Goal: Task Accomplishment & Management: Use online tool/utility

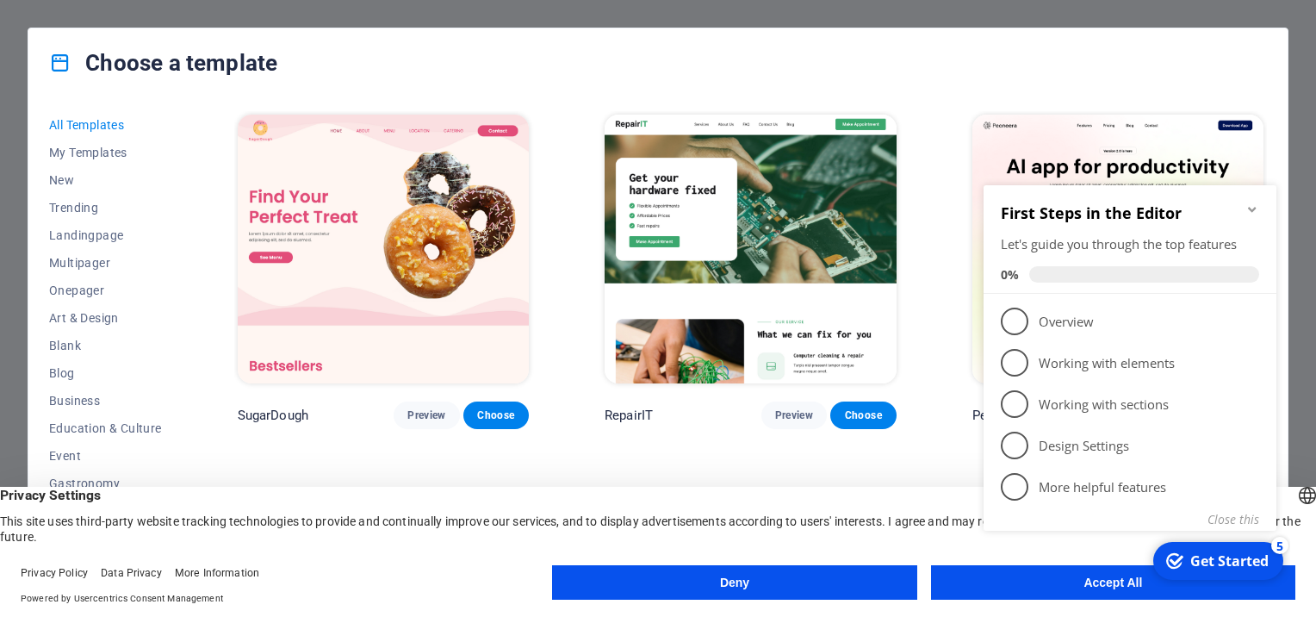
click at [1079, 590] on appcues-checklist "Contextual help checklist present on screen" at bounding box center [1134, 383] width 314 height 416
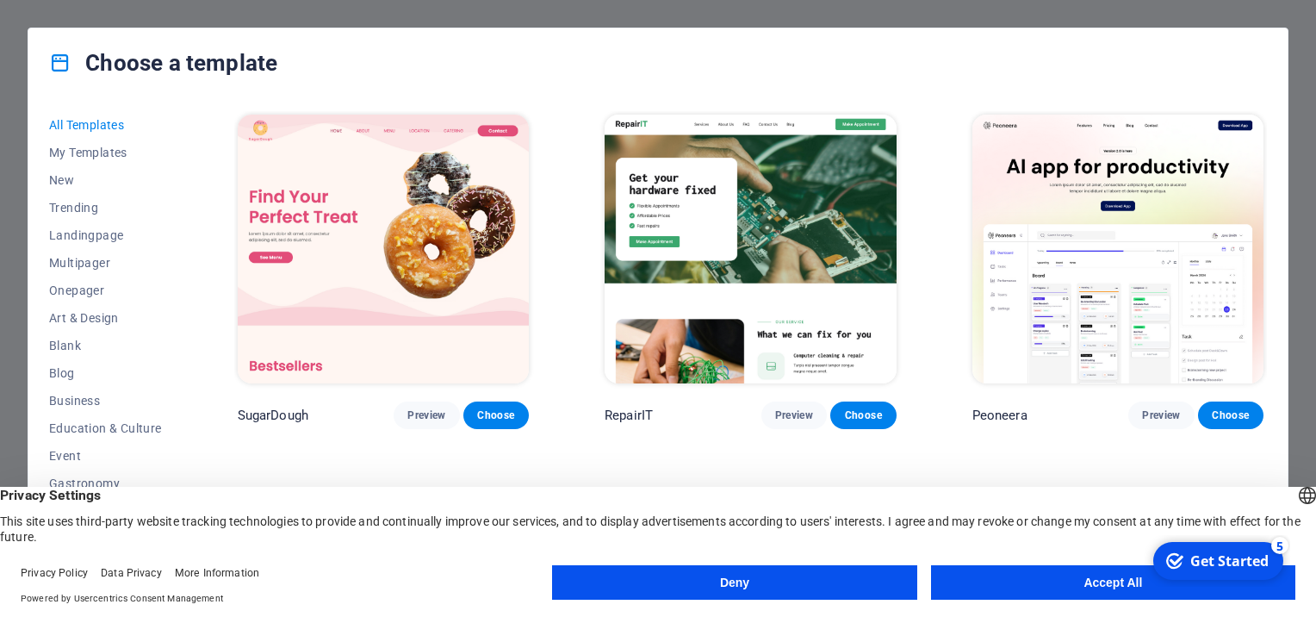
click at [1079, 589] on button "Accept All" at bounding box center [1113, 582] width 364 height 34
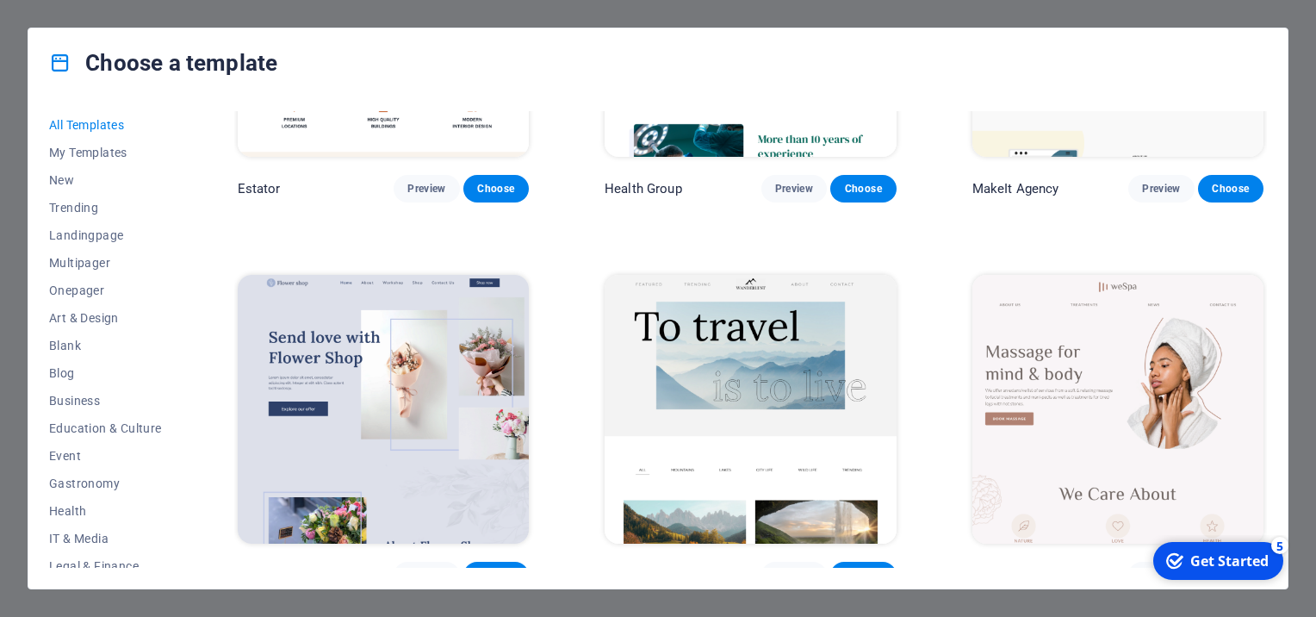
scroll to position [4823, 0]
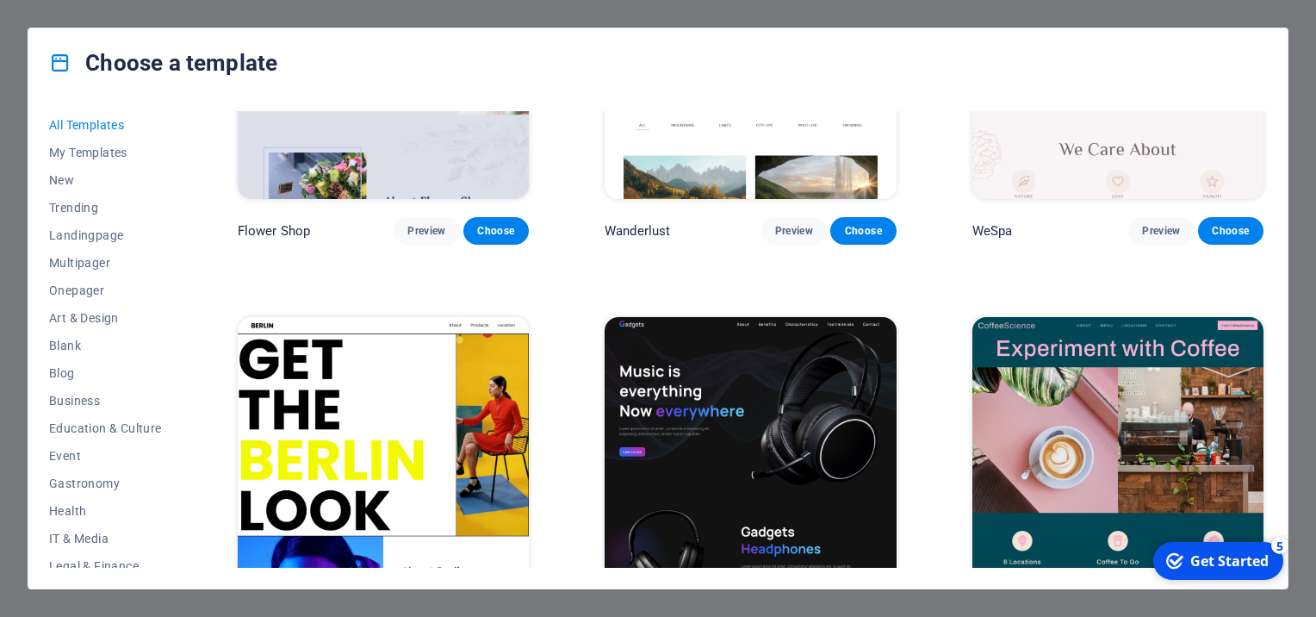
click at [590, 18] on div "Choose a template All Templates My Templates New Trending Landingpage Multipage…" at bounding box center [658, 308] width 1316 height 617
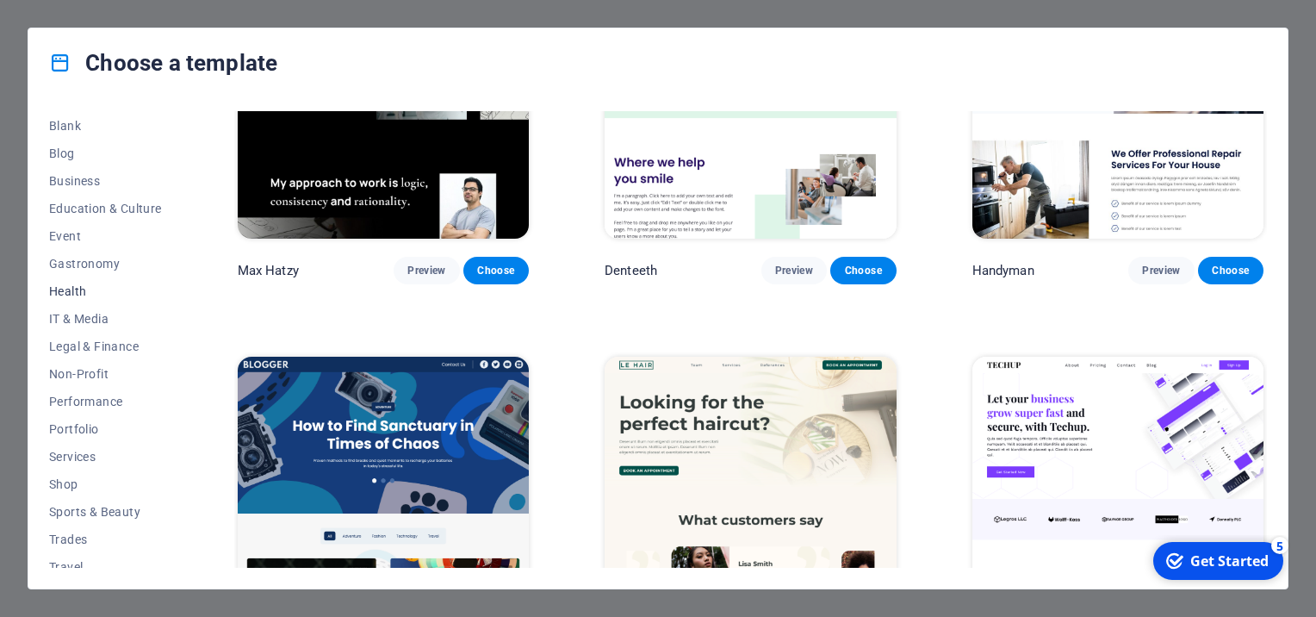
scroll to position [259, 0]
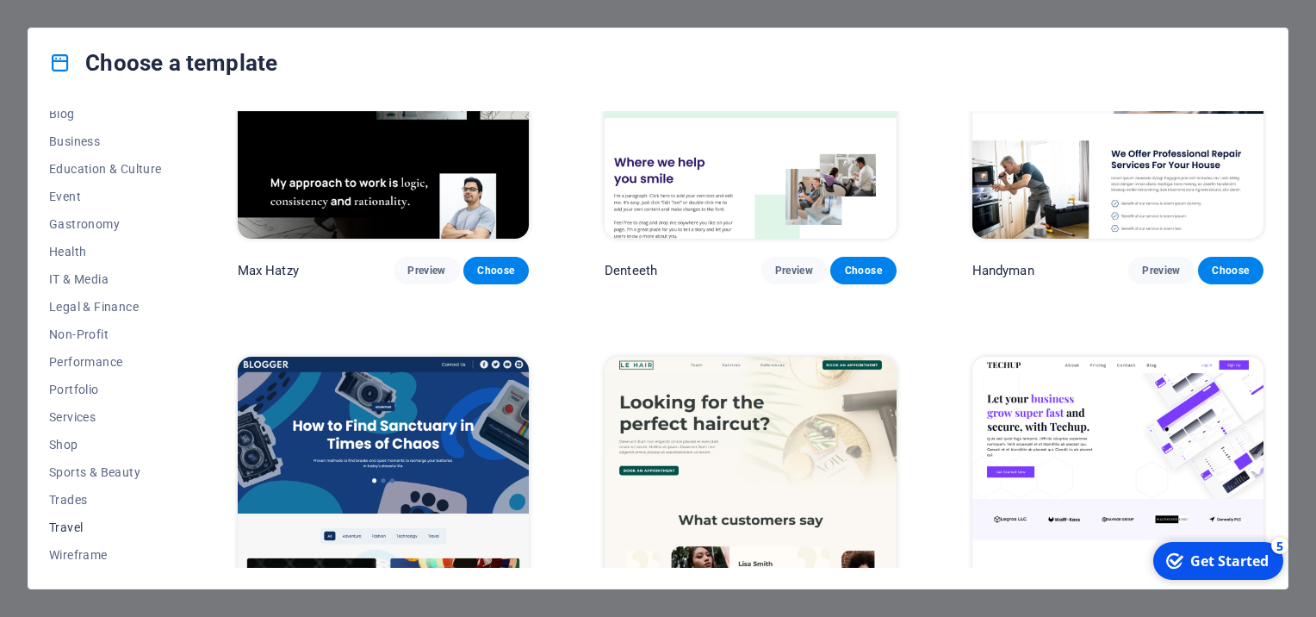
click at [72, 522] on span "Travel" at bounding box center [105, 527] width 113 height 14
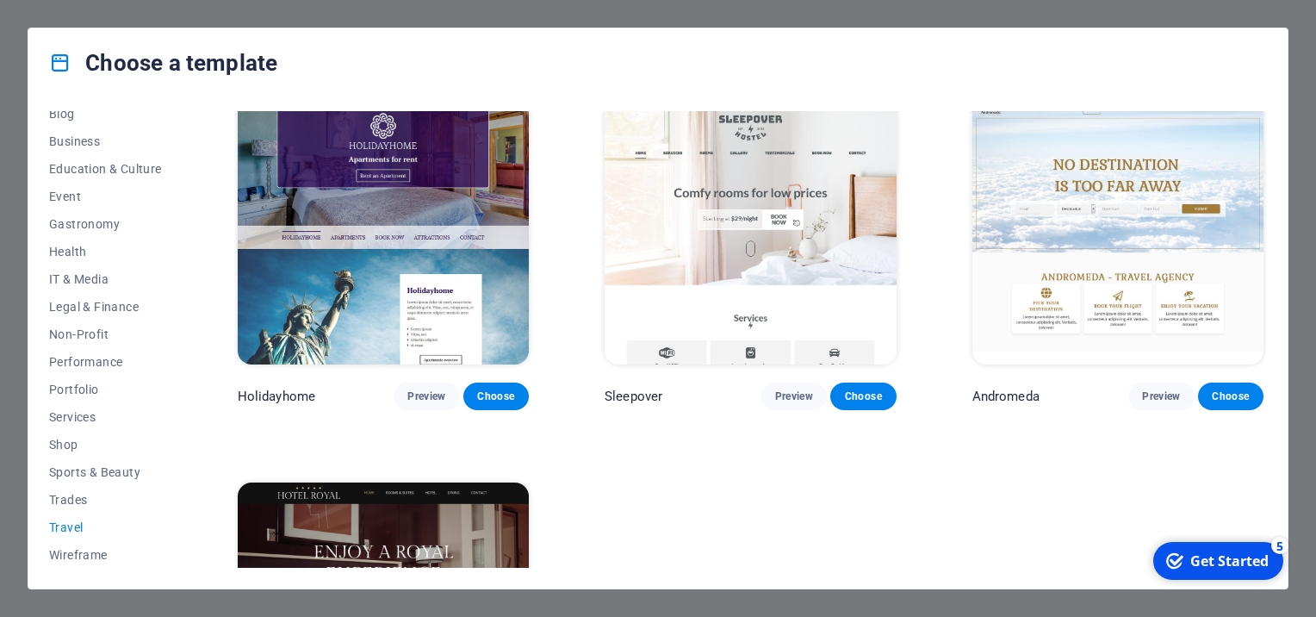
scroll to position [284, 0]
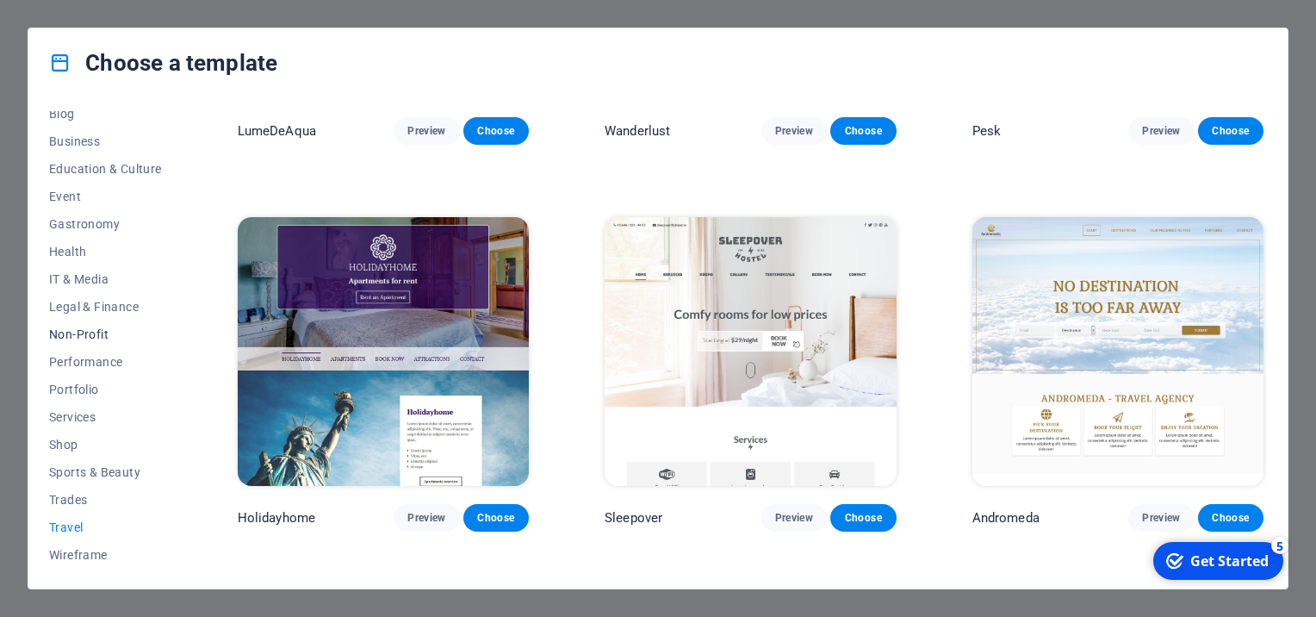
click at [86, 338] on span "Non-Profit" at bounding box center [105, 334] width 113 height 14
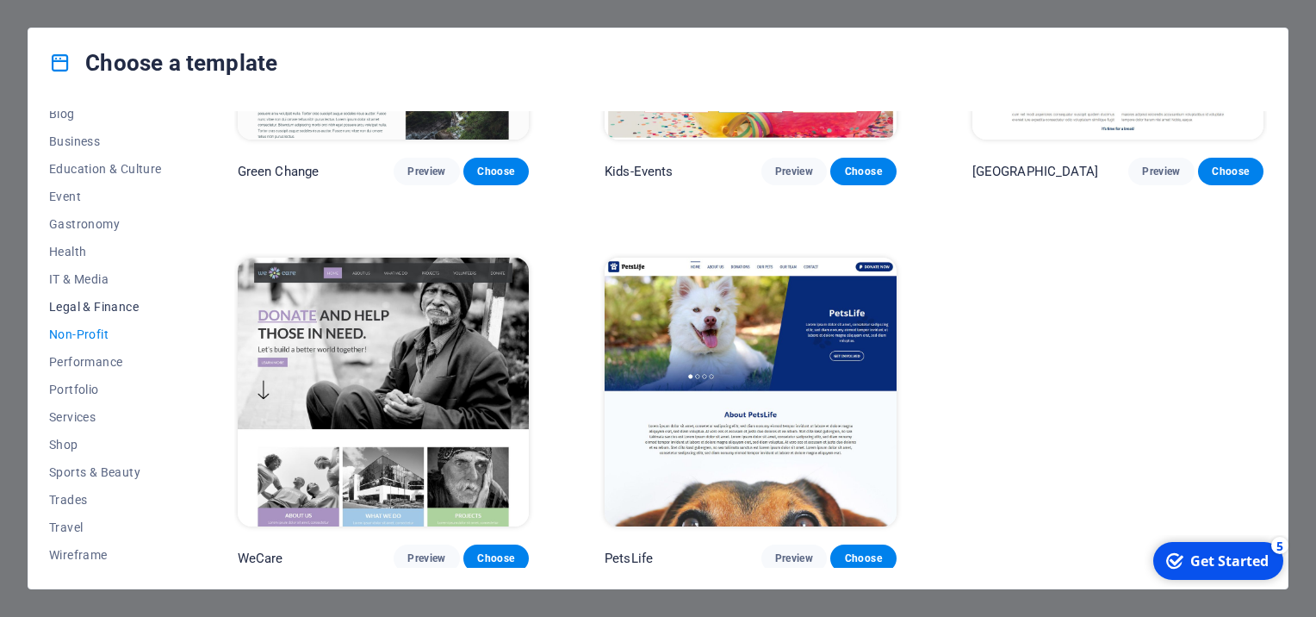
click at [96, 307] on span "Legal & Finance" at bounding box center [105, 307] width 113 height 14
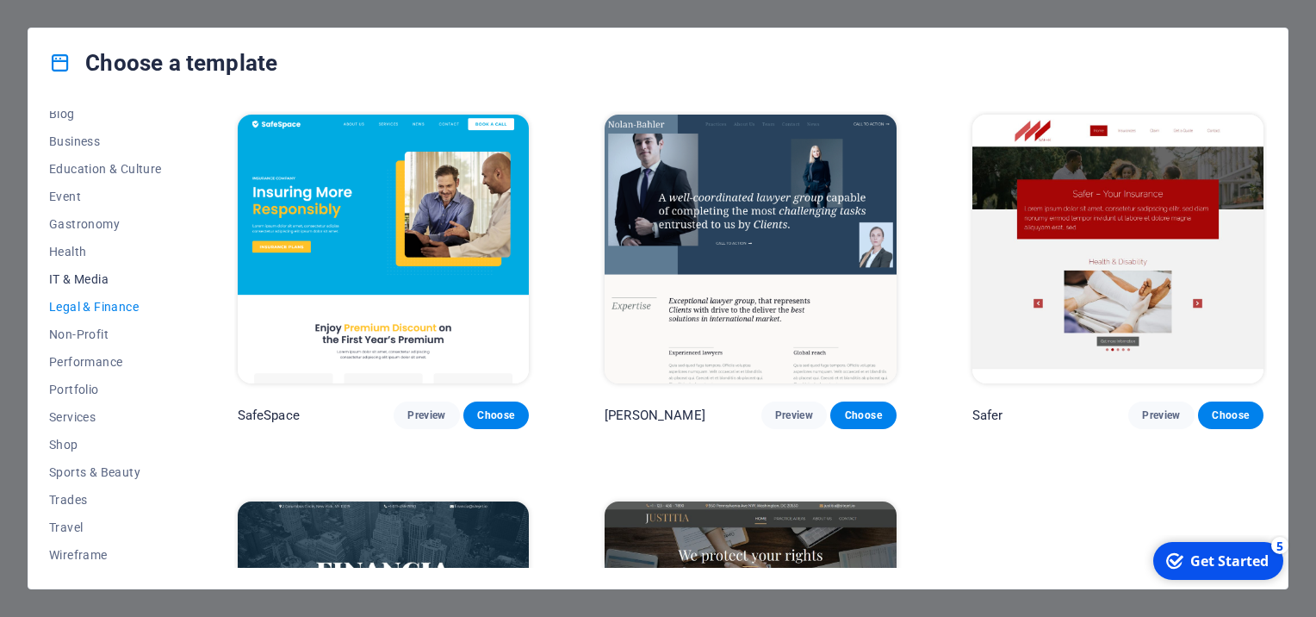
click at [81, 278] on span "IT & Media" at bounding box center [105, 279] width 113 height 14
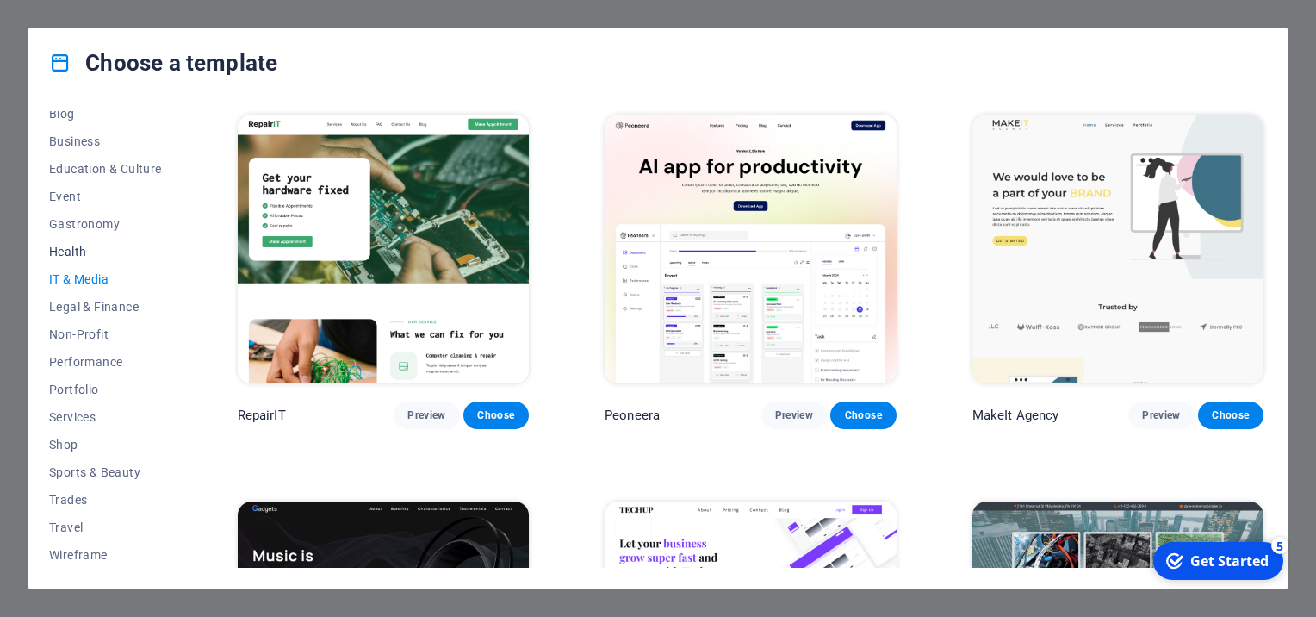
click at [61, 240] on button "Health" at bounding box center [105, 252] width 113 height 28
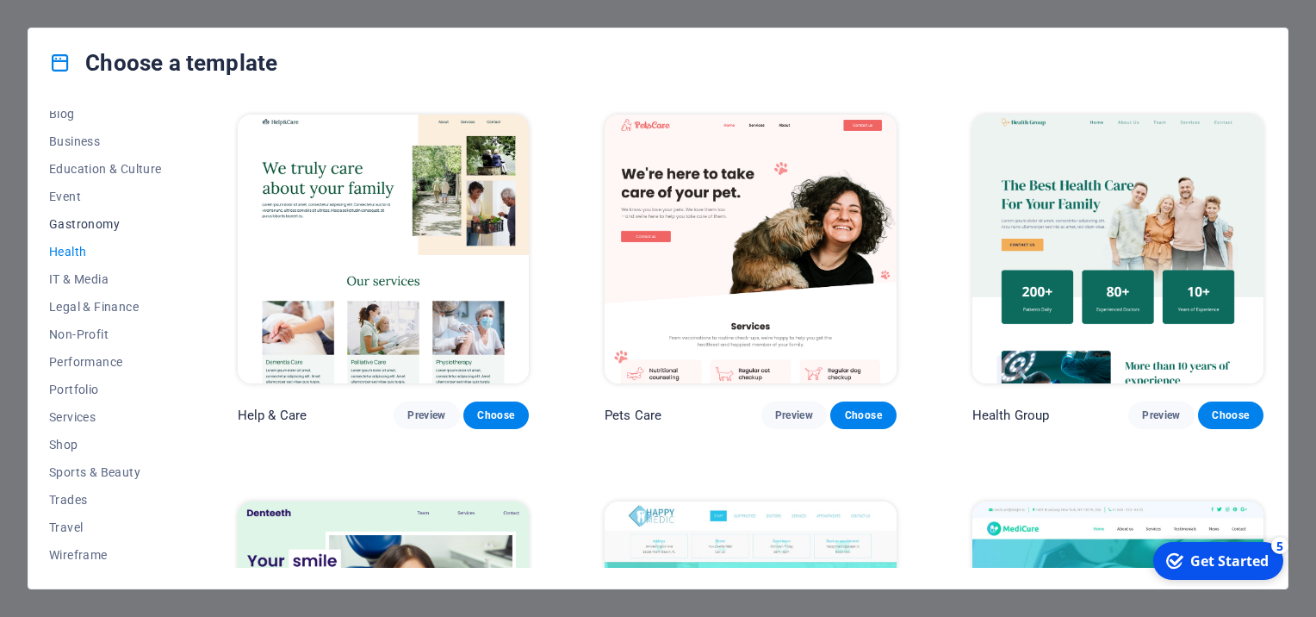
click at [74, 230] on button "Gastronomy" at bounding box center [105, 224] width 113 height 28
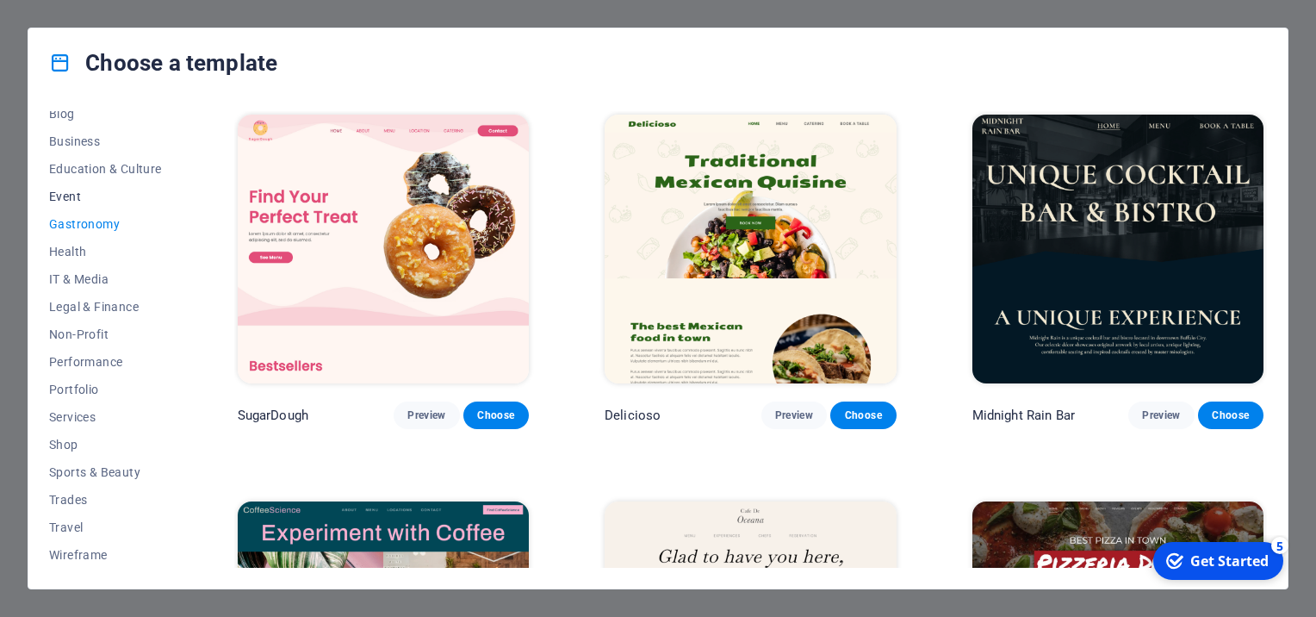
click at [54, 200] on span "Event" at bounding box center [105, 196] width 113 height 14
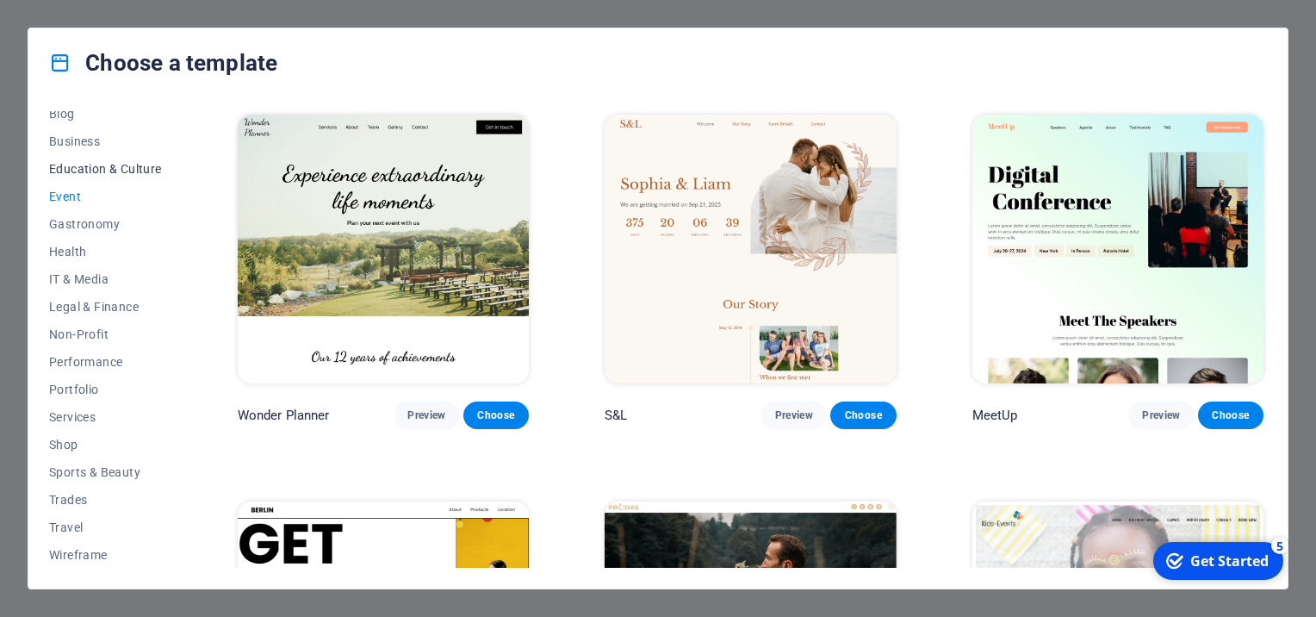
click at [81, 170] on span "Education & Culture" at bounding box center [105, 169] width 113 height 14
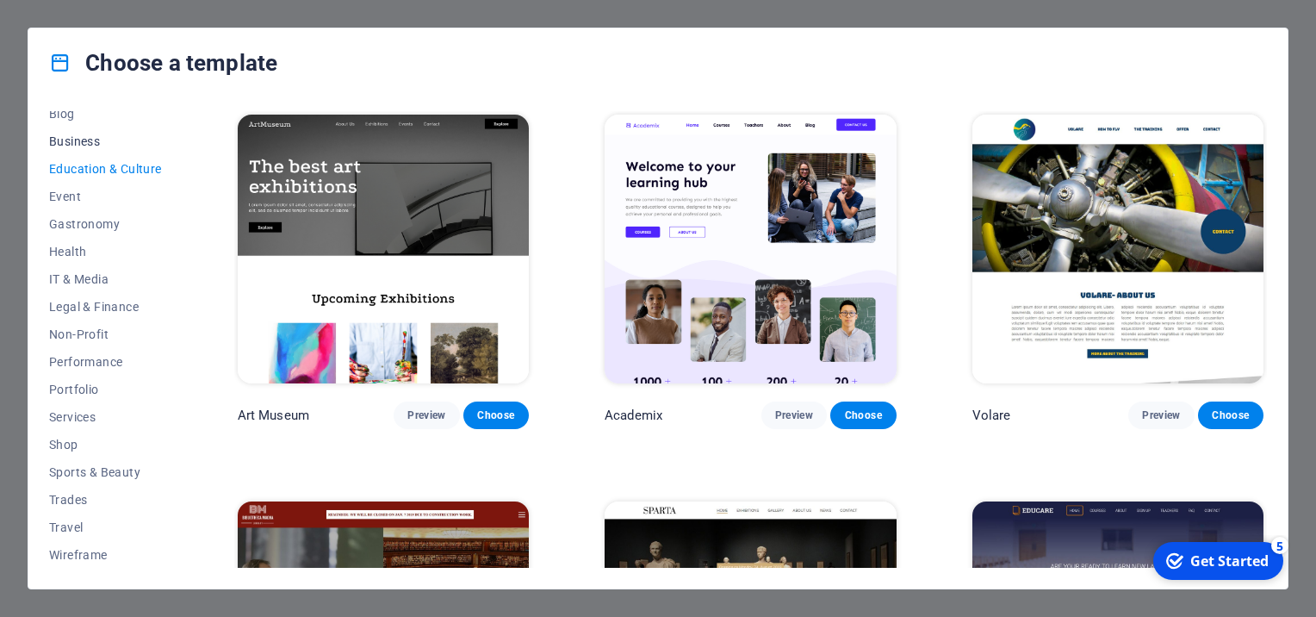
click at [78, 134] on span "Business" at bounding box center [105, 141] width 113 height 14
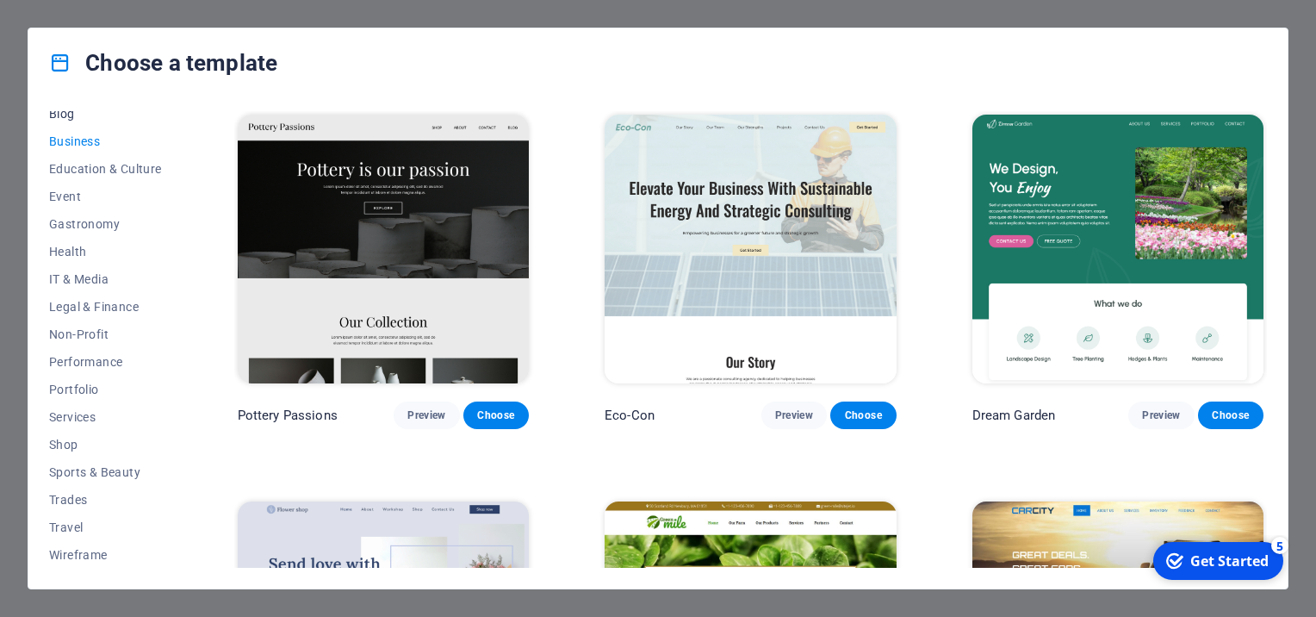
click at [72, 117] on span "Blog" at bounding box center [105, 114] width 113 height 14
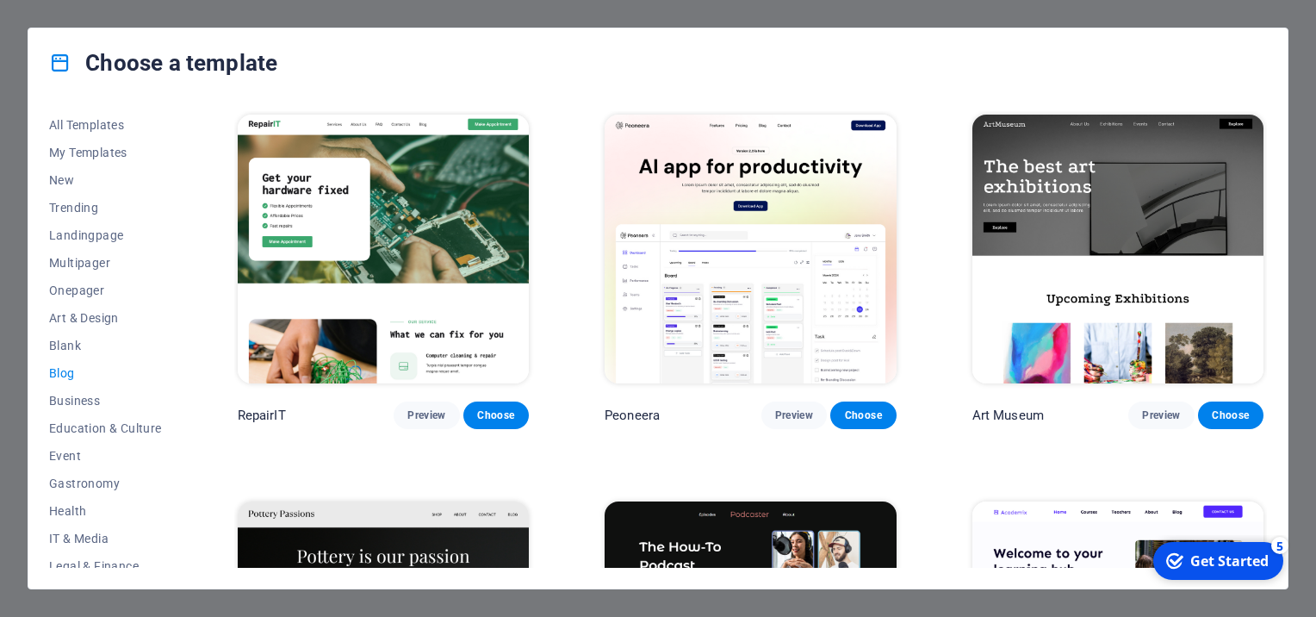
click at [547, 11] on div "Choose a template All Templates My Templates New Trending Landingpage Multipage…" at bounding box center [658, 308] width 1316 height 617
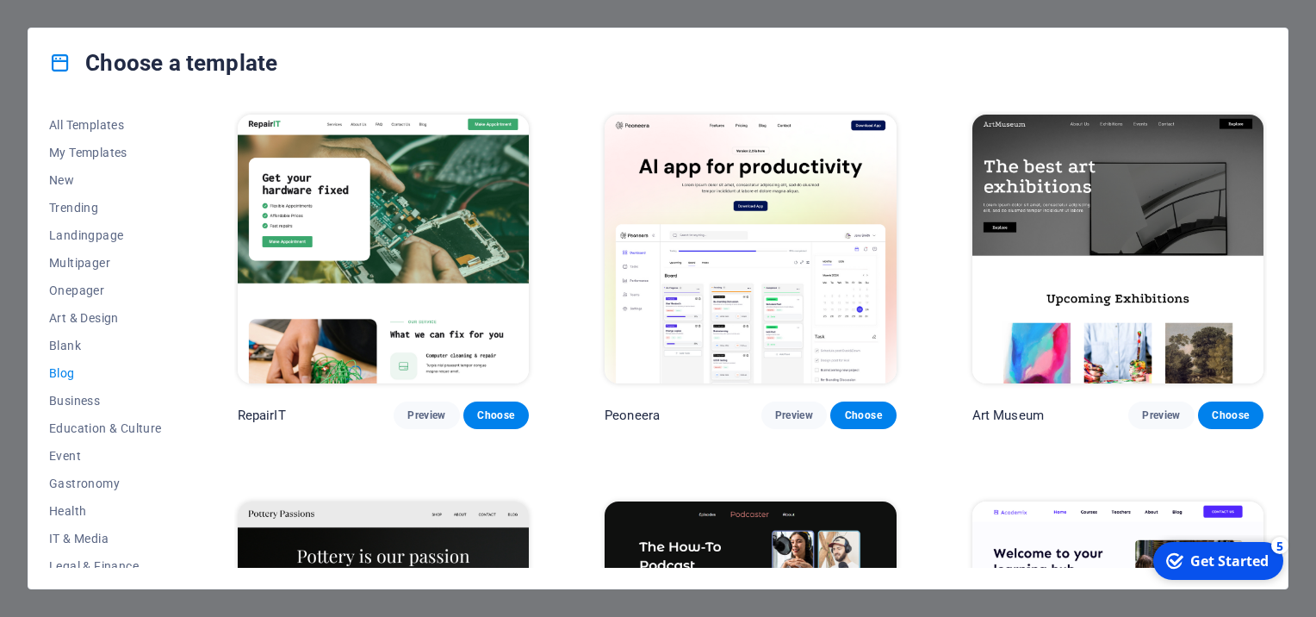
click at [547, 11] on div "Choose a template All Templates My Templates New Trending Landingpage Multipage…" at bounding box center [658, 308] width 1316 height 617
